Goal: Task Accomplishment & Management: Manage account settings

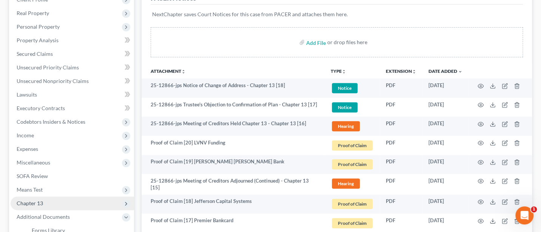
scroll to position [124, 0]
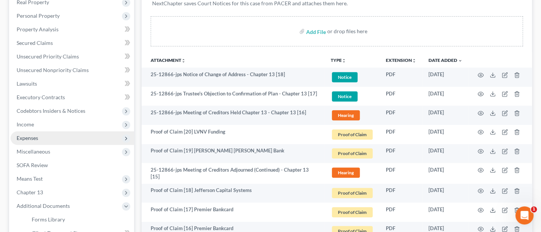
click at [29, 137] on span "Expenses" at bounding box center [28, 138] width 22 height 6
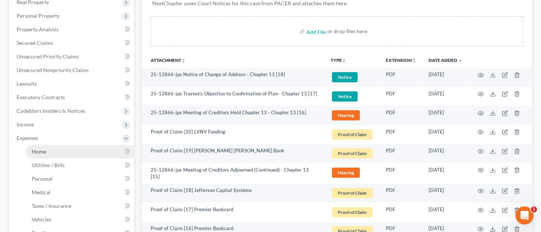
click at [35, 154] on link "Home" at bounding box center [80, 152] width 108 height 14
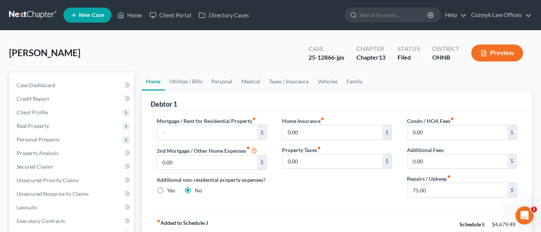
scroll to position [100, 0]
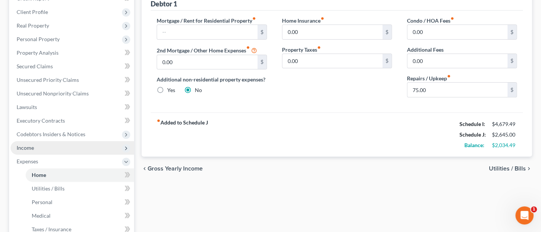
click at [32, 143] on span "Income" at bounding box center [72, 148] width 123 height 14
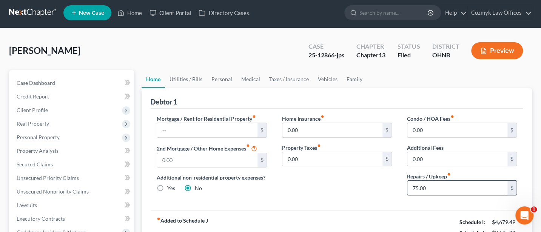
scroll to position [0, 0]
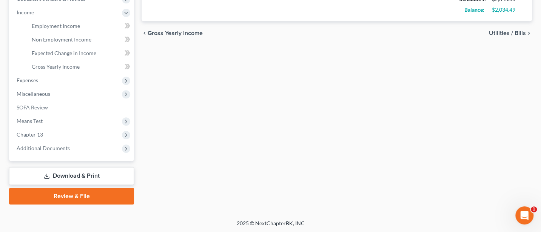
click at [83, 174] on link "Download & Print" at bounding box center [71, 176] width 125 height 18
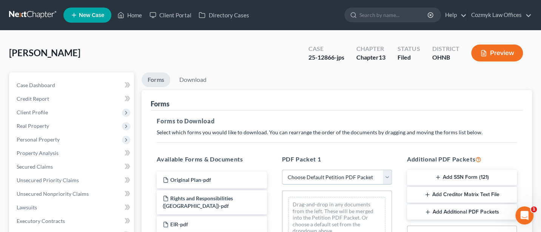
click at [324, 177] on select "Choose Default Petition PDF Packet Complete Bankruptcy Petition (all forms and …" at bounding box center [337, 177] width 110 height 15
click at [282, 170] on select "Choose Default Petition PDF Packet Complete Bankruptcy Petition (all forms and …" at bounding box center [337, 177] width 110 height 15
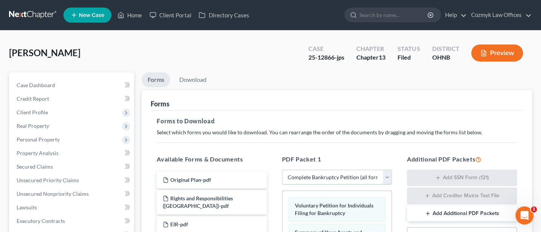
click at [367, 178] on select "Choose Default Petition PDF Packet Complete Bankruptcy Petition (all forms and …" at bounding box center [337, 177] width 110 height 15
select select "2"
click at [282, 170] on select "Choose Default Petition PDF Packet Complete Bankruptcy Petition (all forms and …" at bounding box center [337, 177] width 110 height 15
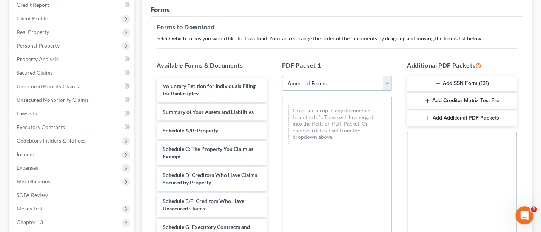
scroll to position [100, 0]
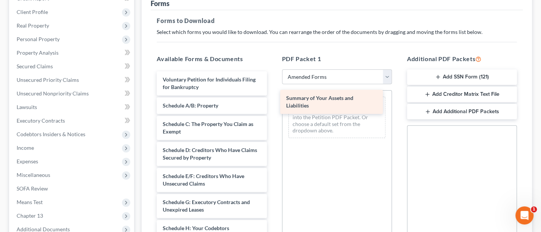
drag, startPoint x: 204, startPoint y: 106, endPoint x: 328, endPoint y: 100, distance: 123.6
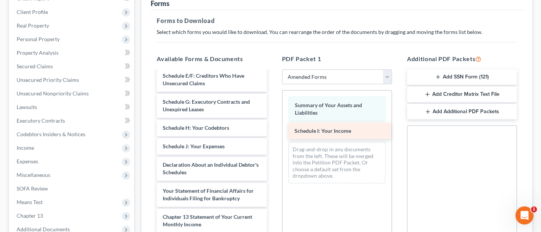
drag, startPoint x: 197, startPoint y: 144, endPoint x: 328, endPoint y: 129, distance: 132.1
click at [272, 129] on div "Schedule I: Your Income Voluntary Petition for Individuals Filing for Bankruptc…" at bounding box center [212, 142] width 122 height 343
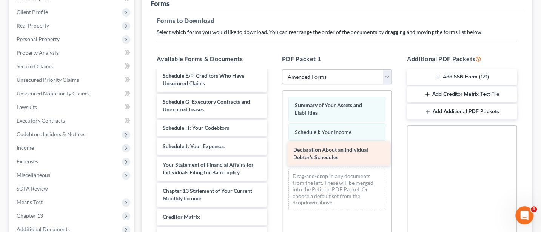
drag, startPoint x: 196, startPoint y: 165, endPoint x: 326, endPoint y: 151, distance: 131.4
click at [272, 151] on div "Declaration About an Individual Debtor's Schedules Voluntary Petition for Indiv…" at bounding box center [212, 129] width 122 height 317
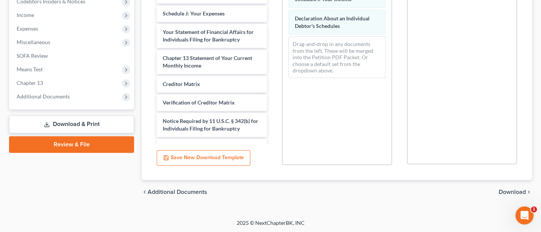
click at [514, 192] on span "Download" at bounding box center [512, 192] width 27 height 6
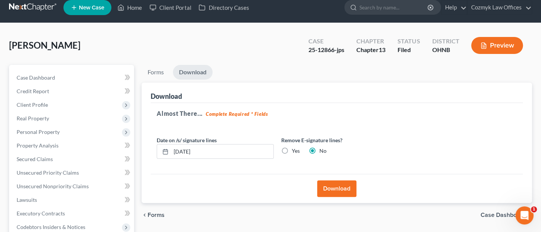
scroll to position [0, 0]
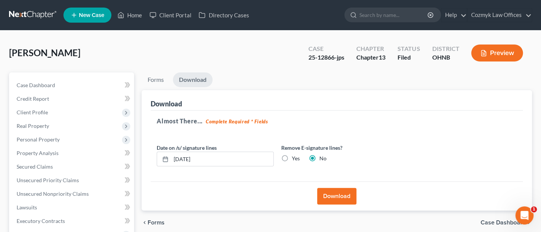
click at [332, 194] on button "Download" at bounding box center [336, 196] width 39 height 17
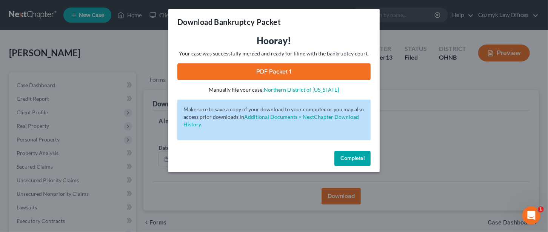
click at [285, 69] on link "PDF Packet 1" at bounding box center [273, 71] width 193 height 17
click at [356, 158] on span "Complete!" at bounding box center [352, 158] width 24 height 6
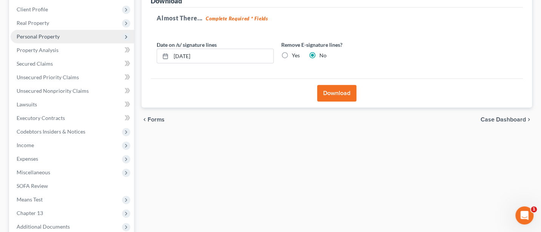
scroll to position [182, 0]
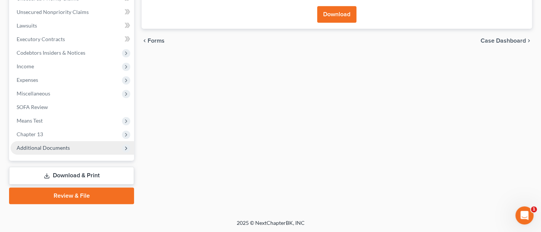
click at [57, 145] on span "Additional Documents" at bounding box center [43, 148] width 53 height 6
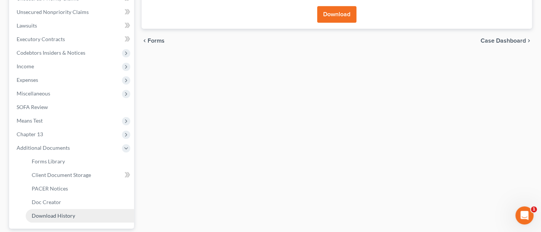
click at [56, 213] on span "Download History" at bounding box center [53, 215] width 43 height 6
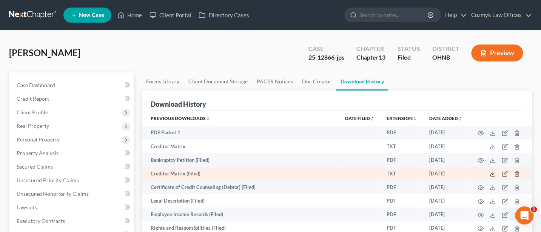
click at [491, 174] on polyline at bounding box center [492, 174] width 3 height 1
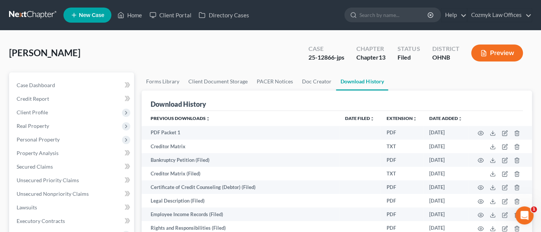
click at [259, 48] on div "[PERSON_NAME] Upgraded Case 25-12866-jps Chapter Chapter 13 Status Filed Distri…" at bounding box center [270, 56] width 523 height 33
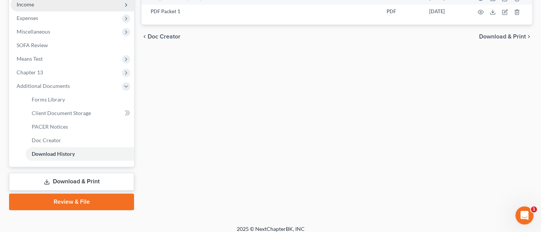
scroll to position [249, 0]
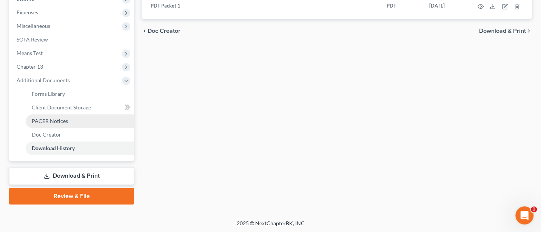
click at [40, 120] on span "PACER Notices" at bounding box center [50, 121] width 36 height 6
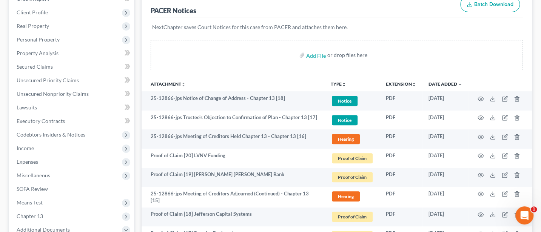
scroll to position [100, 0]
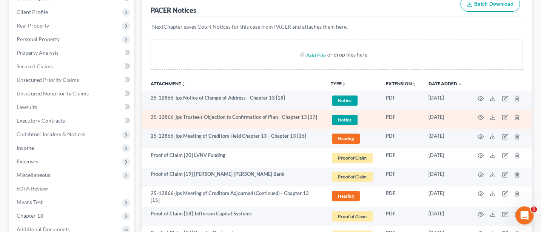
click at [341, 116] on span "Notice" at bounding box center [345, 120] width 26 height 10
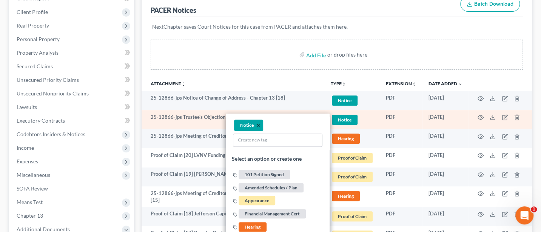
click at [257, 124] on button "×" at bounding box center [258, 125] width 3 height 7
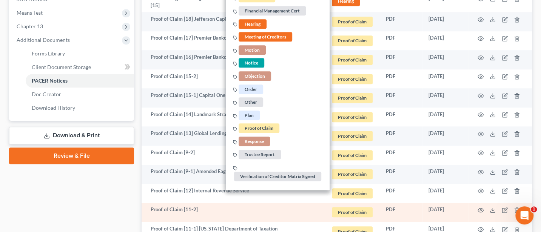
scroll to position [302, 0]
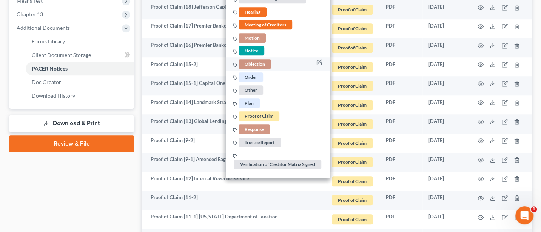
click at [254, 59] on span "Objection" at bounding box center [255, 63] width 32 height 9
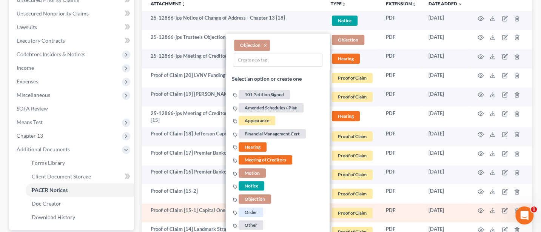
scroll to position [100, 0]
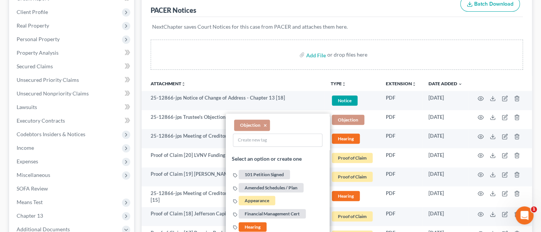
click at [299, 71] on div "Add File or drop files here" at bounding box center [337, 58] width 390 height 36
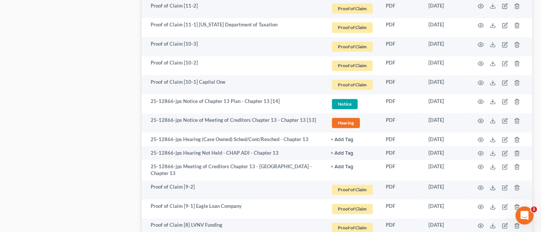
scroll to position [503, 0]
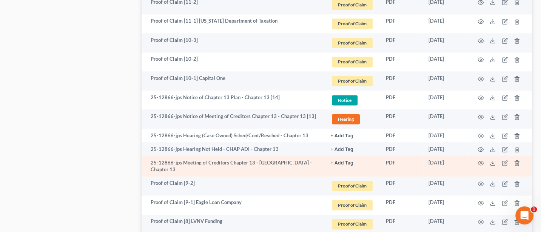
click at [340, 161] on button "+ Add Tag" at bounding box center [342, 163] width 23 height 5
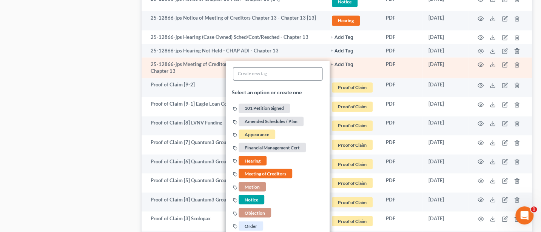
scroll to position [604, 0]
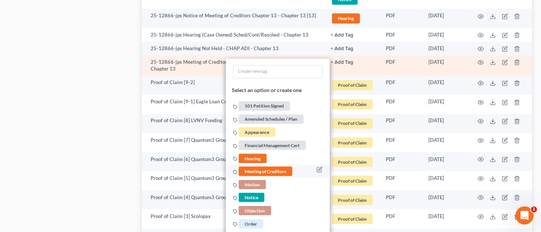
click at [252, 166] on span "Meeting of Creditors" at bounding box center [266, 170] width 54 height 9
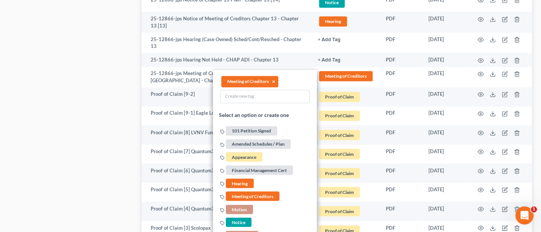
click at [75, 135] on div "Case Dashboard Payments Invoices Payments Payments Credit Report Client Profile" at bounding box center [71, 9] width 132 height 1081
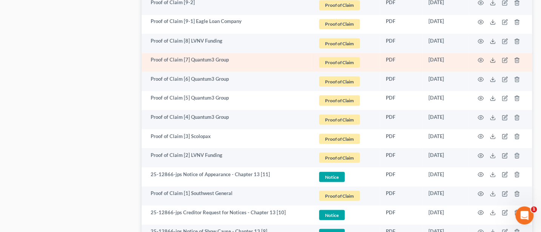
scroll to position [704, 0]
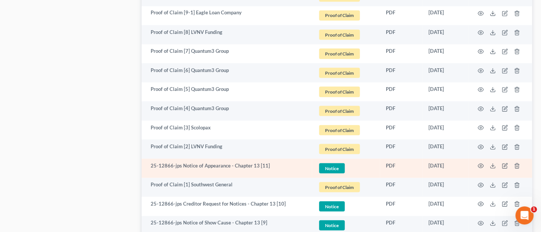
click at [331, 163] on span "Notice" at bounding box center [332, 168] width 26 height 10
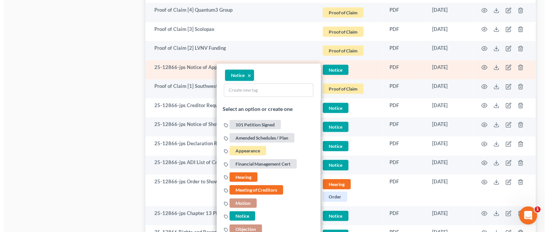
scroll to position [805, 0]
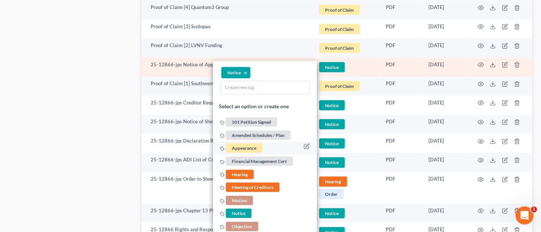
click at [236, 144] on span "Appearance" at bounding box center [244, 147] width 37 height 9
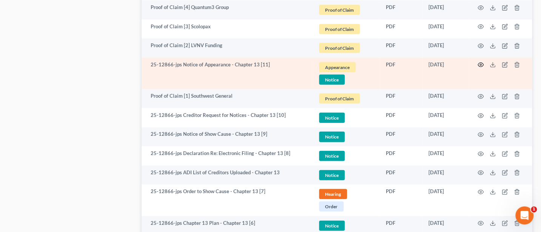
click at [480, 62] on icon "button" at bounding box center [480, 65] width 6 height 6
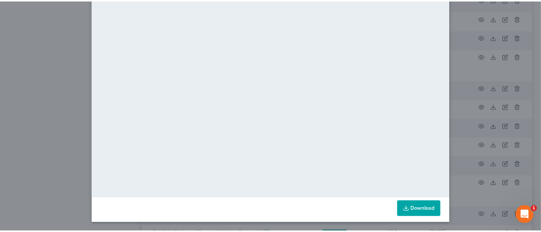
scroll to position [0, 0]
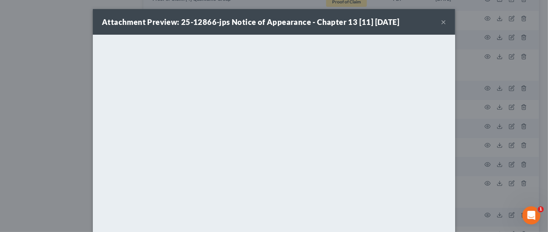
click at [441, 21] on button "×" at bounding box center [443, 21] width 5 height 9
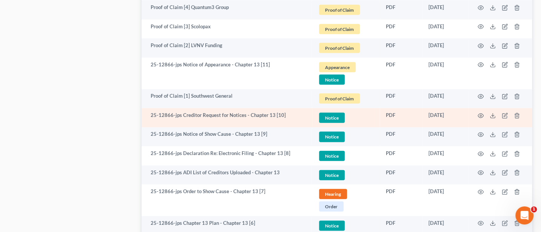
click at [330, 113] on span "Notice" at bounding box center [332, 118] width 26 height 10
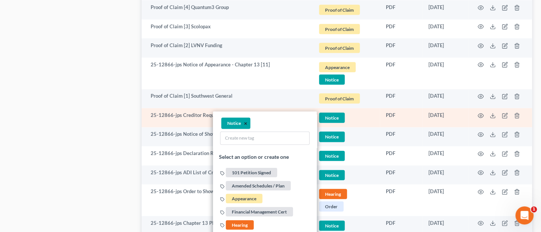
click at [245, 121] on button "×" at bounding box center [245, 123] width 3 height 7
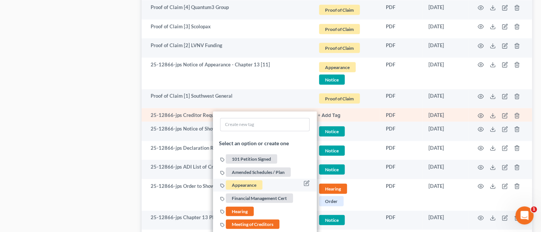
click at [243, 182] on span "Appearance" at bounding box center [244, 184] width 37 height 9
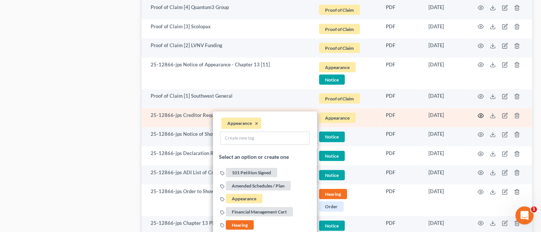
click at [479, 113] on icon "button" at bounding box center [480, 116] width 6 height 6
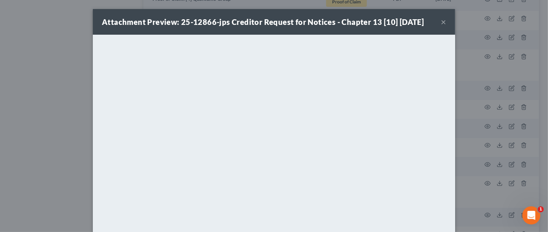
click at [441, 18] on button "×" at bounding box center [443, 21] width 5 height 9
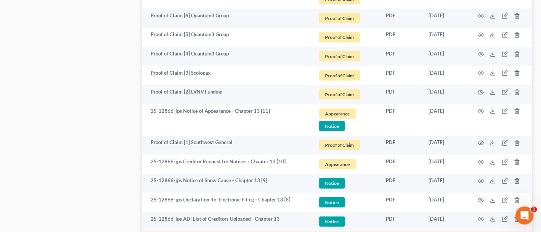
scroll to position [658, 0]
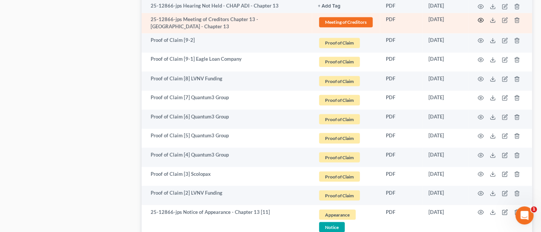
click at [481, 19] on icon "button" at bounding box center [481, 20] width 6 height 4
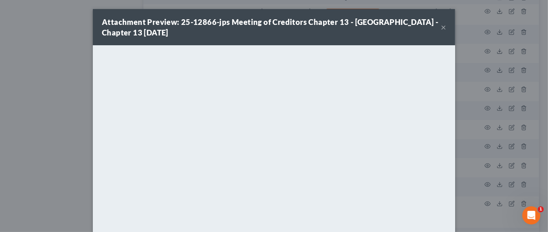
click at [441, 25] on button "×" at bounding box center [443, 27] width 5 height 9
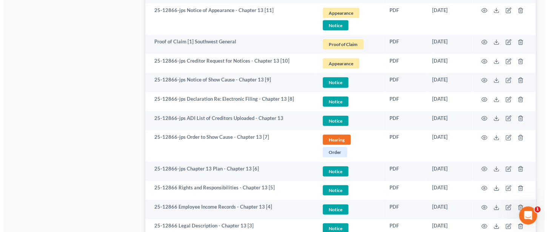
scroll to position [759, 0]
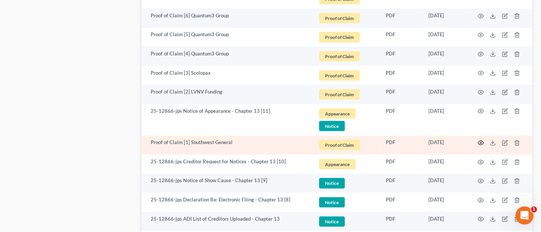
click at [480, 140] on icon "button" at bounding box center [480, 143] width 6 height 6
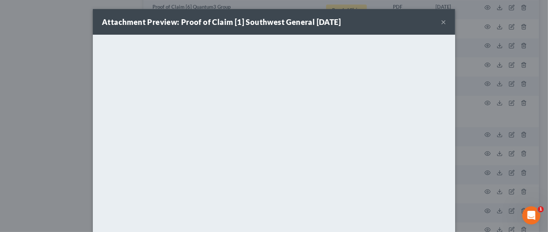
click at [441, 22] on button "×" at bounding box center [443, 21] width 5 height 9
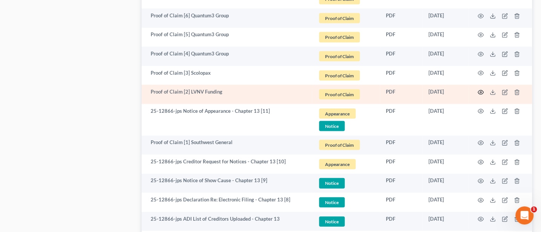
click at [482, 90] on icon "button" at bounding box center [480, 92] width 6 height 6
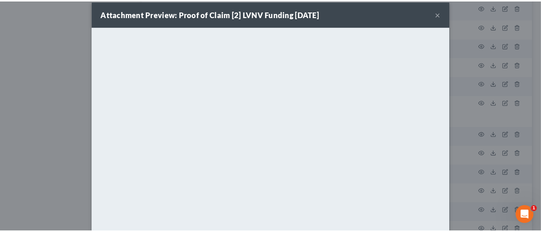
scroll to position [0, 0]
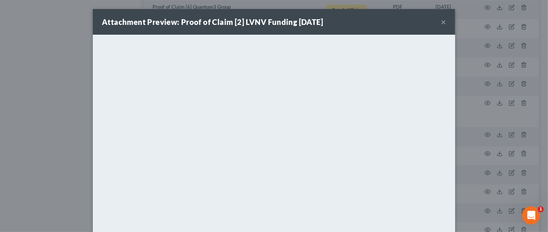
click at [441, 22] on button "×" at bounding box center [443, 21] width 5 height 9
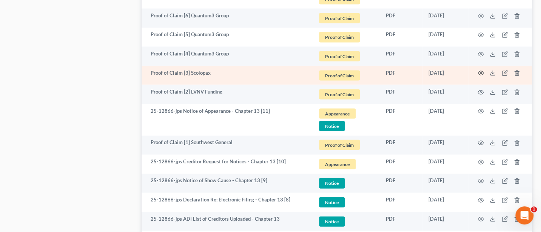
click at [481, 72] on icon "button" at bounding box center [480, 73] width 6 height 6
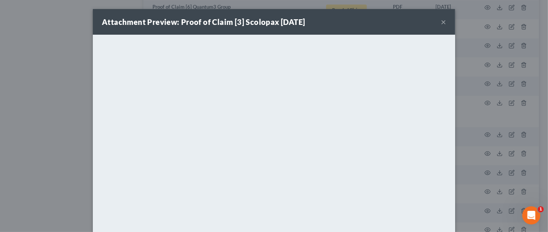
click at [442, 22] on button "×" at bounding box center [443, 21] width 5 height 9
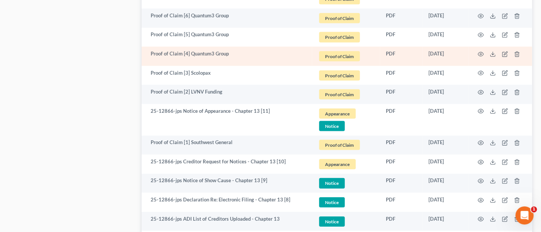
scroll to position [658, 0]
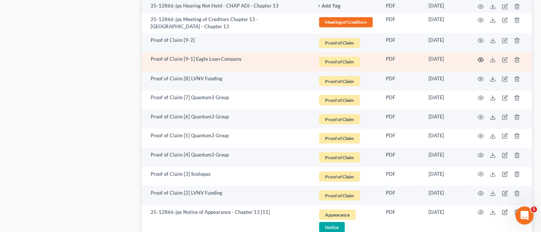
click at [480, 59] on circle "button" at bounding box center [481, 60] width 2 height 2
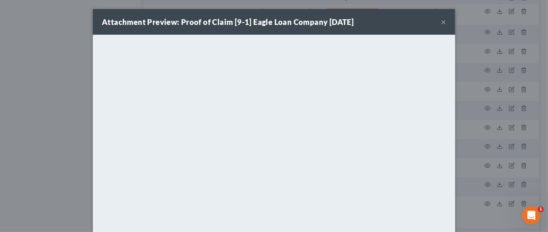
click at [441, 22] on button "×" at bounding box center [443, 21] width 5 height 9
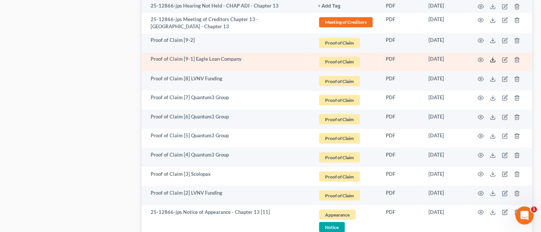
scroll to position [557, 0]
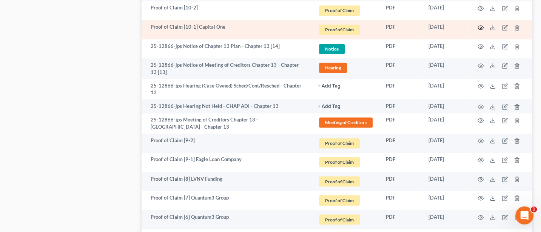
click at [479, 25] on icon "button" at bounding box center [480, 28] width 6 height 6
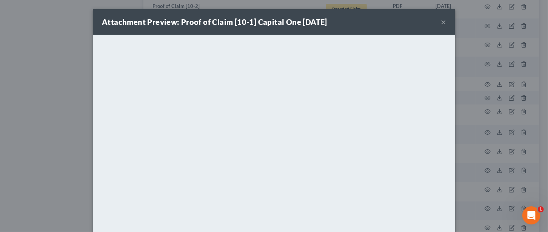
click at [441, 21] on button "×" at bounding box center [443, 21] width 5 height 9
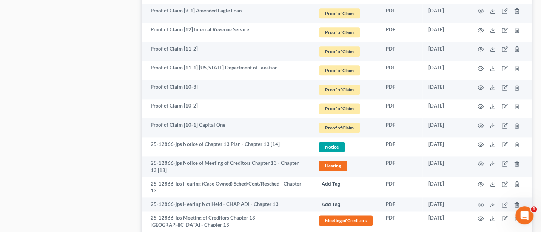
scroll to position [457, 0]
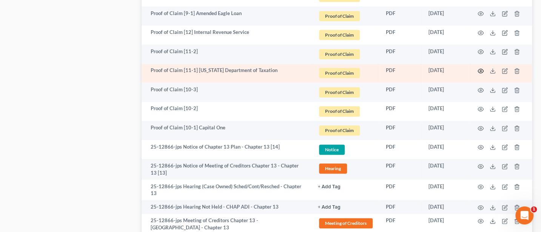
click at [482, 68] on icon "button" at bounding box center [480, 71] width 6 height 6
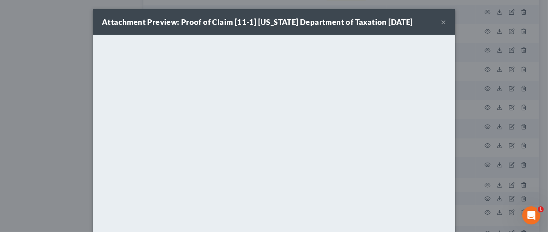
click at [441, 21] on button "×" at bounding box center [443, 21] width 5 height 9
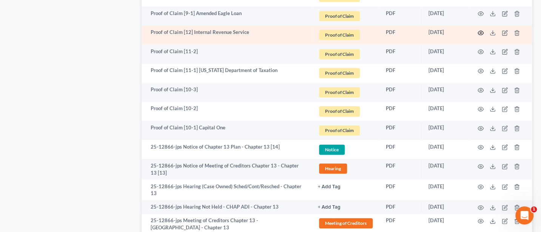
click at [481, 30] on icon "button" at bounding box center [480, 33] width 6 height 6
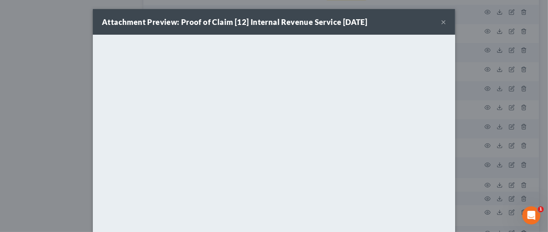
click at [441, 23] on button "×" at bounding box center [443, 21] width 5 height 9
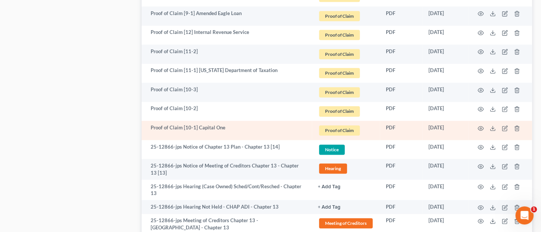
scroll to position [356, 0]
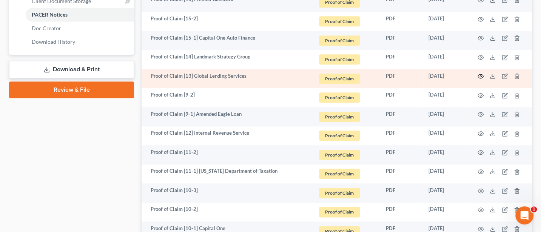
click at [480, 73] on icon "button" at bounding box center [480, 76] width 6 height 6
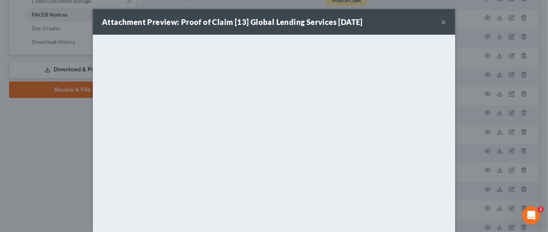
click at [441, 22] on button "×" at bounding box center [443, 21] width 5 height 9
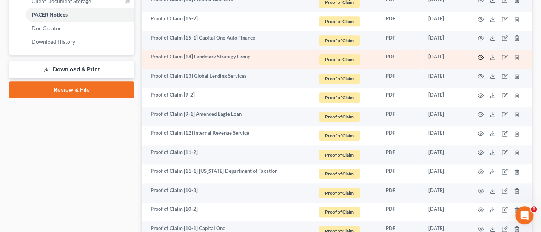
click at [479, 55] on icon "button" at bounding box center [481, 57] width 6 height 4
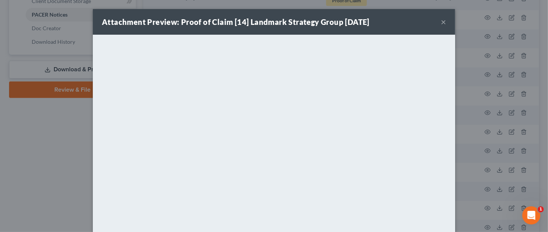
click at [441, 21] on button "×" at bounding box center [443, 21] width 5 height 9
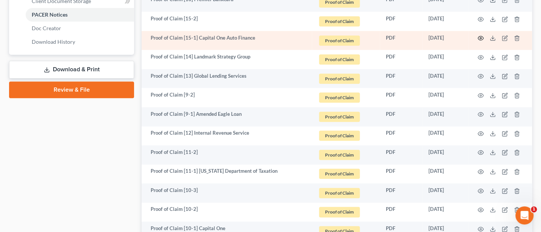
click at [478, 36] on icon "button" at bounding box center [481, 38] width 6 height 4
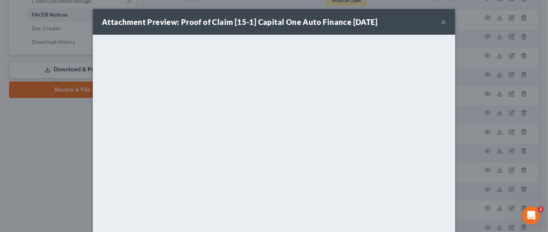
click at [442, 22] on button "×" at bounding box center [443, 21] width 5 height 9
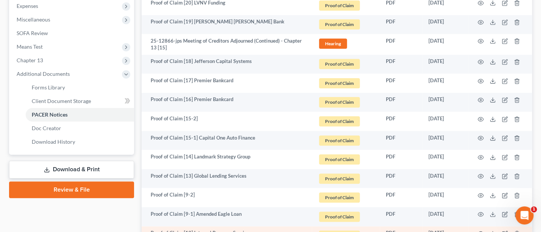
scroll to position [256, 0]
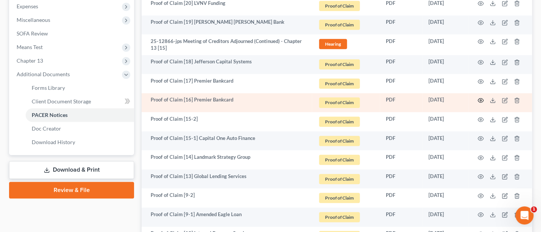
click at [482, 99] on icon "button" at bounding box center [481, 101] width 6 height 4
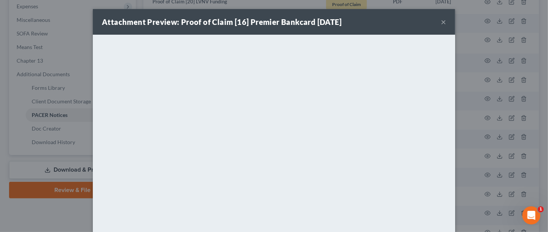
click at [441, 24] on button "×" at bounding box center [443, 21] width 5 height 9
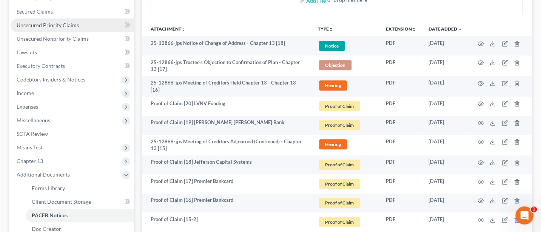
scroll to position [54, 0]
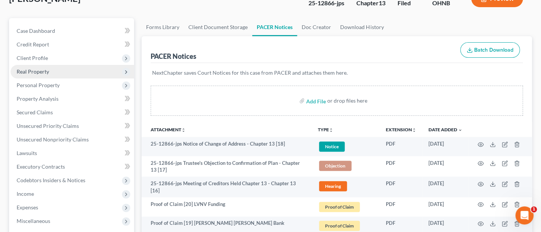
click at [48, 68] on span "Real Property" at bounding box center [33, 71] width 32 height 6
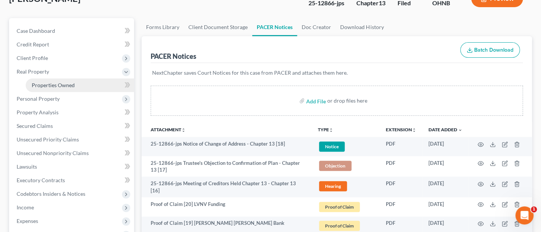
click at [52, 82] on span "Properties Owned" at bounding box center [53, 85] width 43 height 6
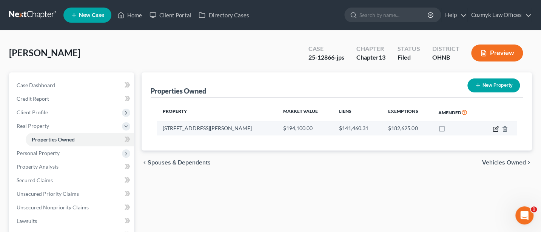
click at [495, 128] on icon "button" at bounding box center [495, 127] width 3 height 3
select select "36"
select select "0"
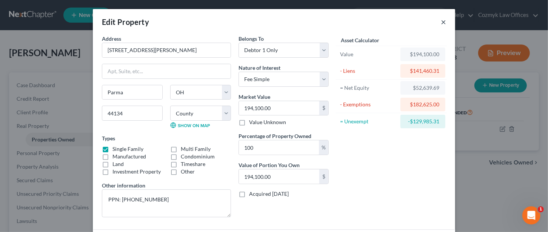
click at [441, 20] on button "×" at bounding box center [443, 21] width 5 height 9
